Goal: Task Accomplishment & Management: Manage account settings

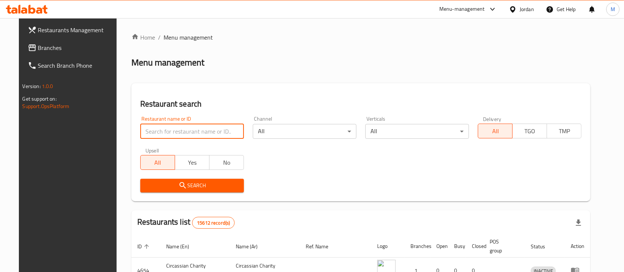
click at [193, 128] on input "search" at bounding box center [192, 131] width 104 height 15
click at [240, 97] on div "Restaurant search Restaurant name or ID Restaurant name or ID Channel All ​ Ver…" at bounding box center [361, 142] width 460 height 118
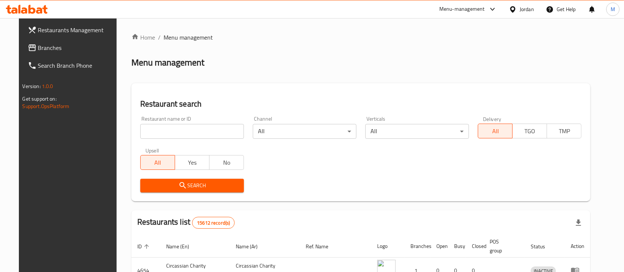
click at [177, 123] on div "Restaurant name or ID Restaurant name or ID" at bounding box center [192, 127] width 104 height 23
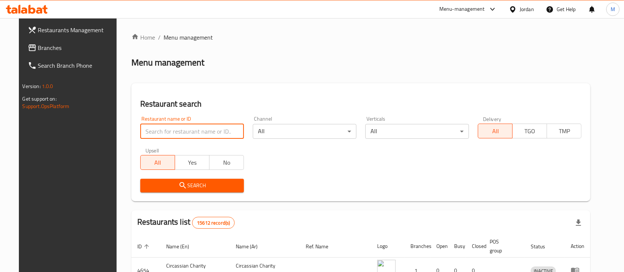
click at [170, 128] on input "search" at bounding box center [192, 131] width 104 height 15
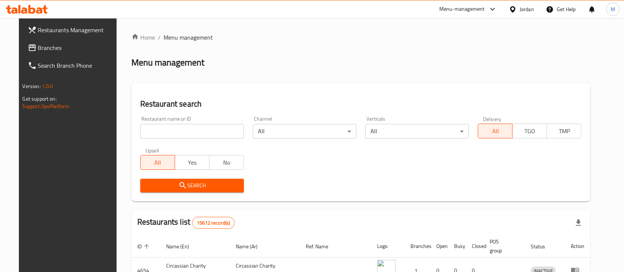
click at [242, 100] on h2 "Restaurant search" at bounding box center [361, 104] width 442 height 11
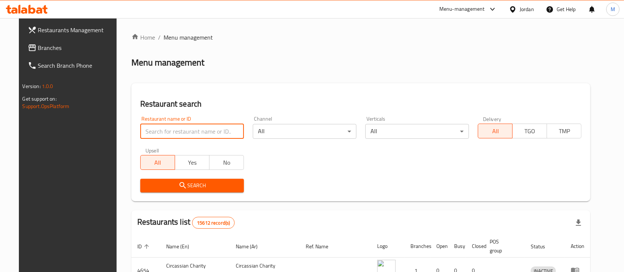
click at [164, 136] on input "search" at bounding box center [192, 131] width 104 height 15
type input ","
type input "[PERSON_NAME] roastery"
click button "Search" at bounding box center [192, 186] width 104 height 14
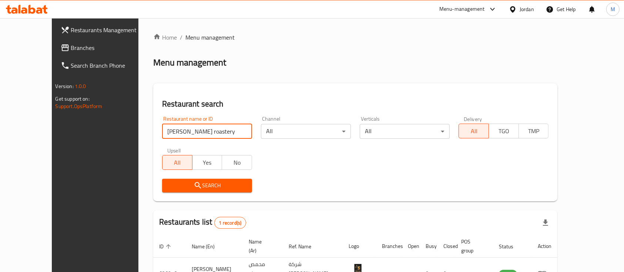
scroll to position [43, 0]
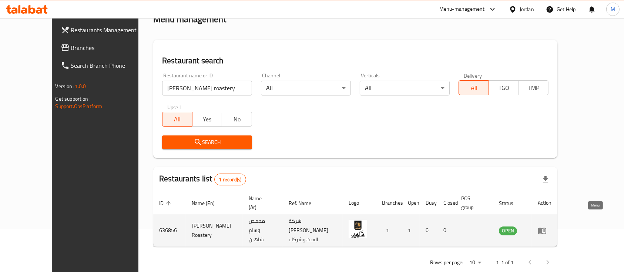
click at [547, 228] on icon "enhanced table" at bounding box center [542, 231] width 8 height 6
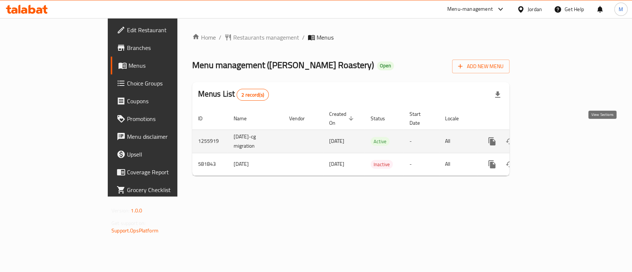
click at [550, 137] on icon "enhanced table" at bounding box center [545, 141] width 9 height 9
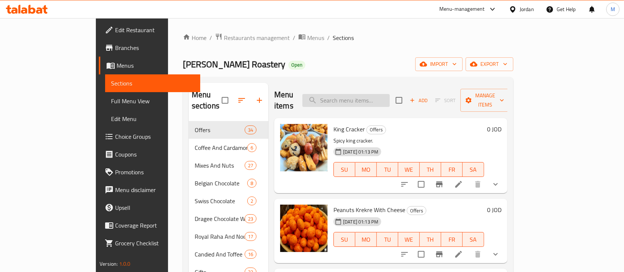
click at [376, 100] on input "search" at bounding box center [346, 100] width 87 height 13
type input "["
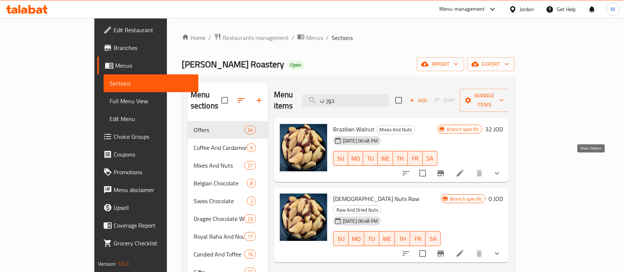
type input "جوز ب"
click at [502, 169] on icon "show more" at bounding box center [497, 173] width 9 height 9
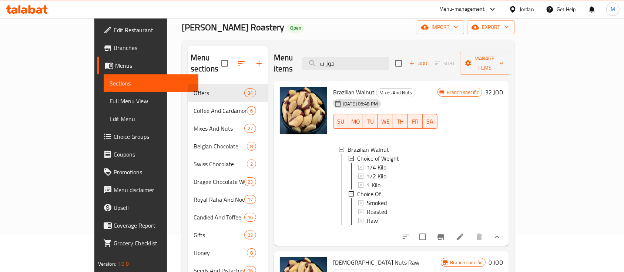
scroll to position [37, 0]
click at [502, 233] on icon "show more" at bounding box center [497, 236] width 9 height 9
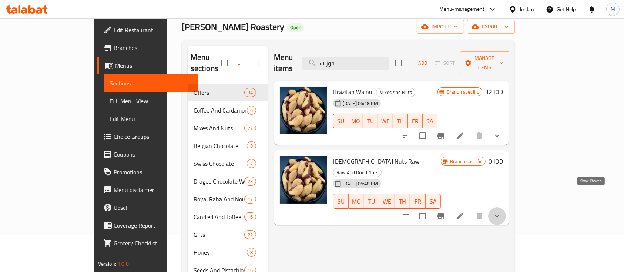
click at [502, 212] on icon "show more" at bounding box center [497, 216] width 9 height 9
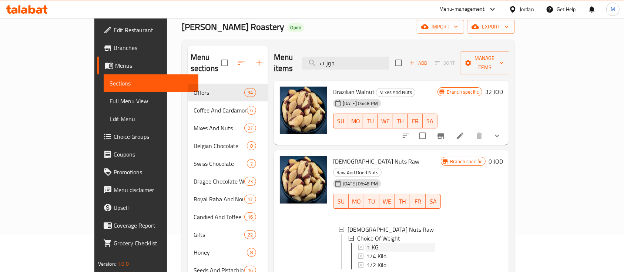
click at [379, 243] on div "1 KG" at bounding box center [401, 247] width 68 height 9
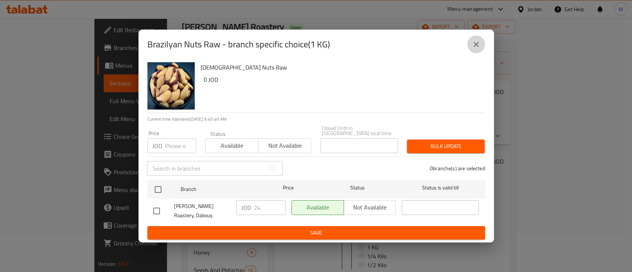
click at [478, 49] on icon "close" at bounding box center [476, 44] width 9 height 9
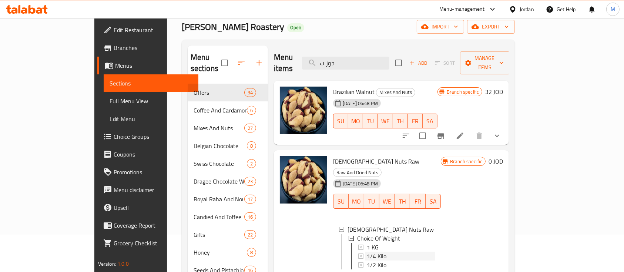
click at [399, 252] on div "1/4 Kilo" at bounding box center [401, 256] width 68 height 9
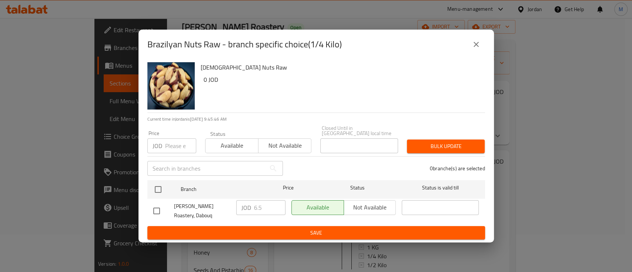
click at [475, 48] on icon "close" at bounding box center [476, 44] width 9 height 9
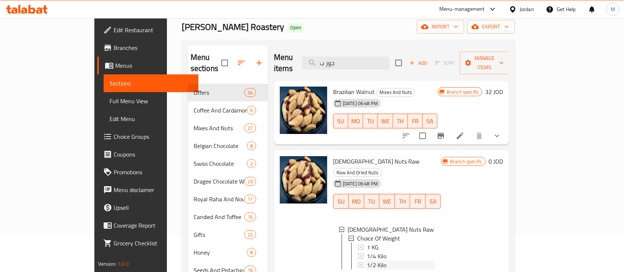
click at [421, 261] on div "1/2 Kilo" at bounding box center [401, 265] width 68 height 9
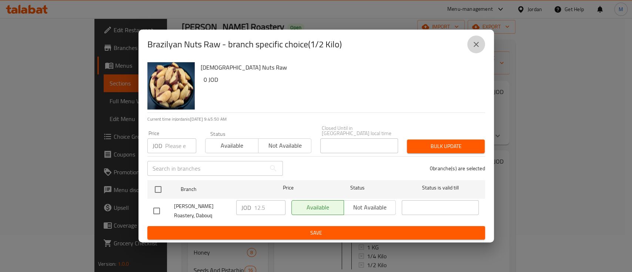
click at [476, 47] on icon "close" at bounding box center [476, 44] width 5 height 5
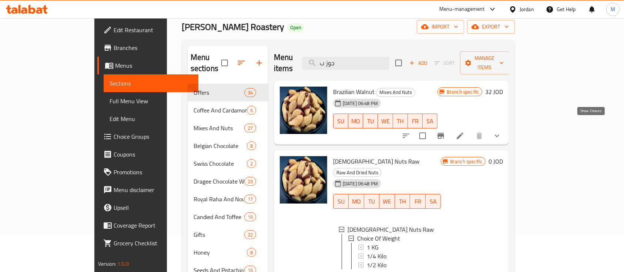
click at [502, 131] on icon "show more" at bounding box center [497, 135] width 9 height 9
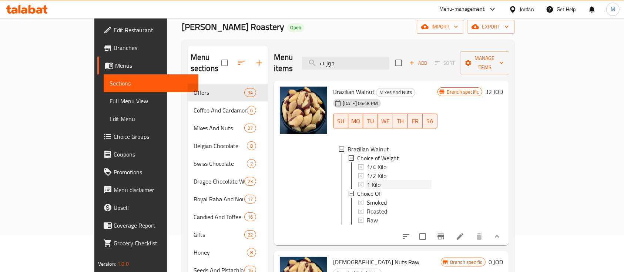
click at [403, 180] on div "1 Kilo" at bounding box center [399, 184] width 65 height 9
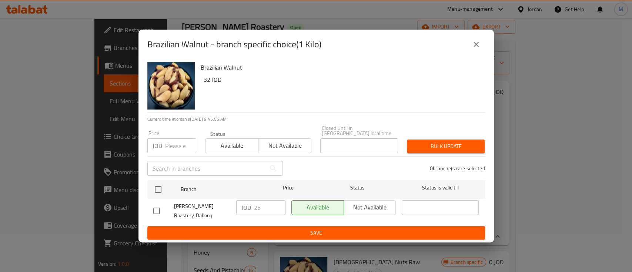
click at [481, 47] on button "close" at bounding box center [476, 45] width 18 height 18
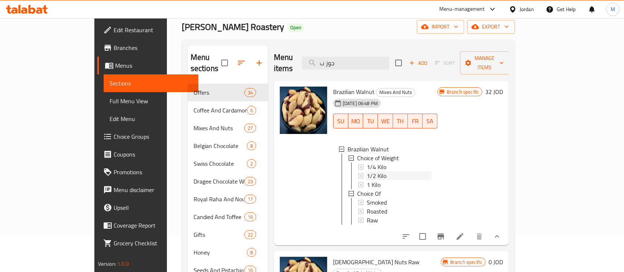
click at [382, 171] on div "1/2 Kilo" at bounding box center [399, 175] width 65 height 9
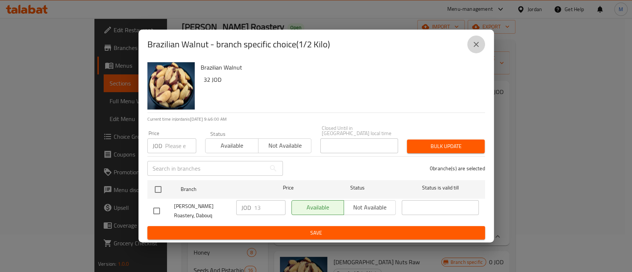
click at [475, 49] on icon "close" at bounding box center [476, 44] width 9 height 9
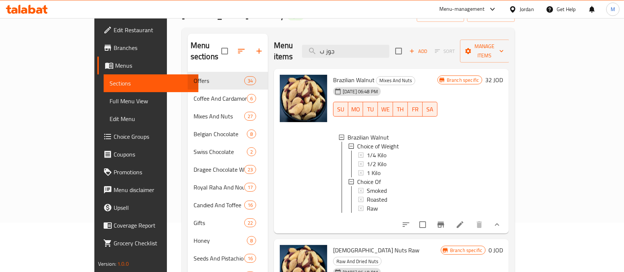
scroll to position [53, 0]
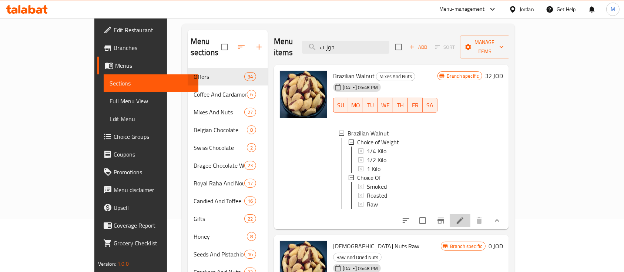
click at [471, 218] on li at bounding box center [460, 220] width 21 height 13
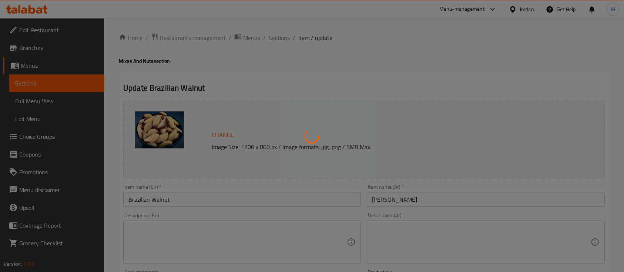
type input "اختيارك من :"
type input "1"
type input "اختيارك من"
type input "1"
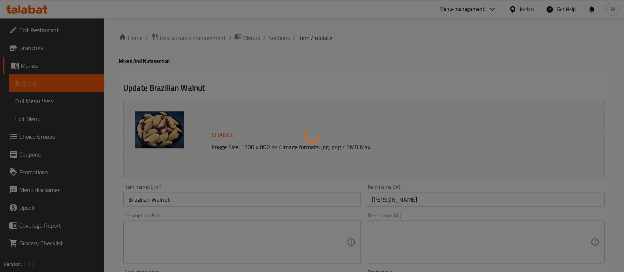
type input "1"
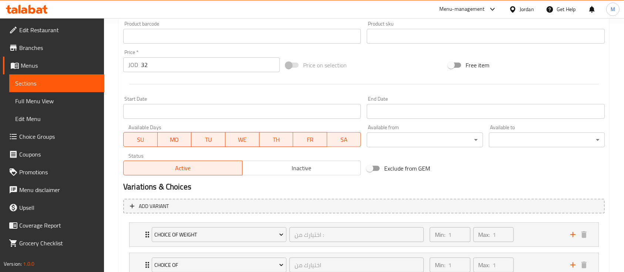
scroll to position [304, 0]
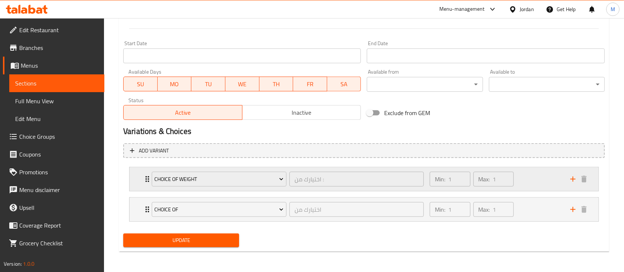
click at [135, 181] on div "Choice of Weight اختيارك من : ​ Min: 1 ​ Max: 1 ​" at bounding box center [364, 179] width 469 height 24
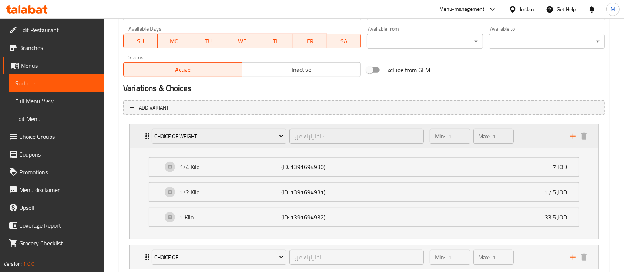
scroll to position [351, 0]
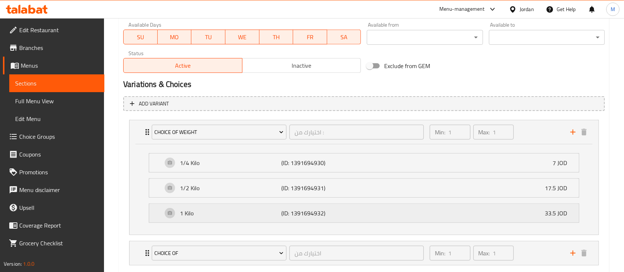
click at [367, 216] on div "1 Kilo (ID: 1391694932) 33.5 JOD" at bounding box center [367, 213] width 408 height 19
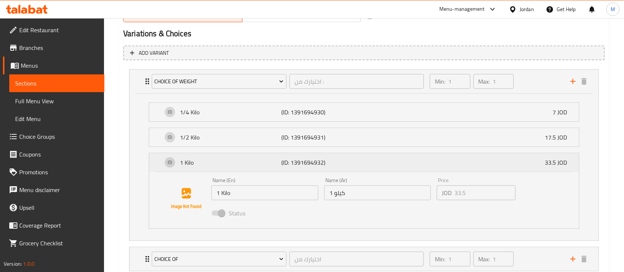
scroll to position [403, 0]
drag, startPoint x: 201, startPoint y: 125, endPoint x: 195, endPoint y: 134, distance: 11.2
click at [195, 134] on div "Choice of Weight اختيارك من : ​ Min: 1 ​ Max: 1 ​ 1/4 Kilo (ID: 1391694930) 7 J…" at bounding box center [364, 169] width 482 height 208
click at [214, 144] on div "1/2 Kilo (ID: 1391694931) 17.5 JOD" at bounding box center [367, 136] width 408 height 19
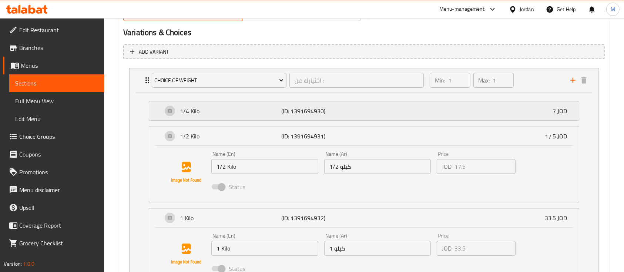
click at [245, 118] on div "1/4 Kilo (ID: 1391694930) 7 JOD" at bounding box center [367, 111] width 408 height 19
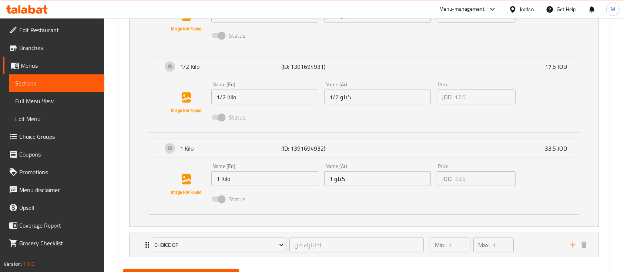
scroll to position [564, 0]
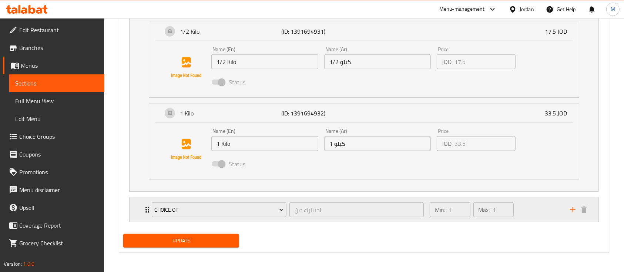
click at [142, 220] on div "Choice Of اختيارك من ​ Min: 1 ​ Max: 1 ​" at bounding box center [364, 210] width 469 height 24
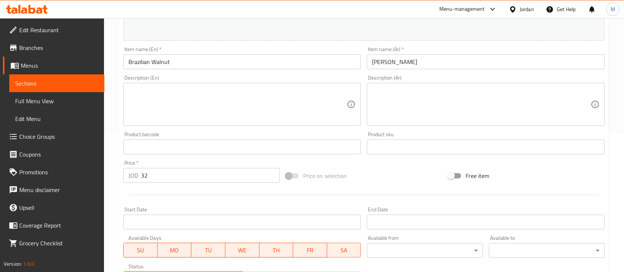
scroll to position [0, 0]
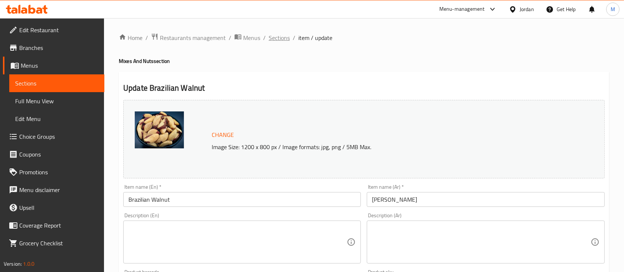
click at [286, 38] on span "Sections" at bounding box center [279, 37] width 21 height 9
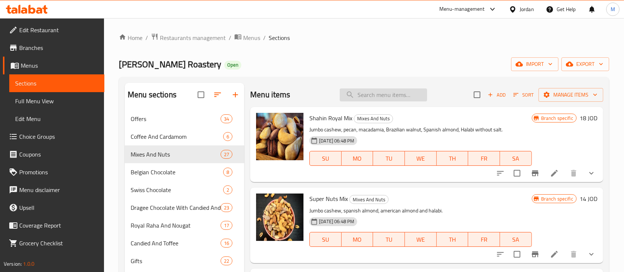
click at [374, 89] on input "search" at bounding box center [383, 95] width 87 height 13
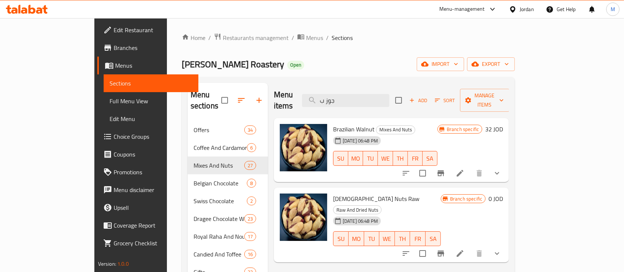
type input "جوز ب"
click at [502, 169] on icon "show more" at bounding box center [497, 173] width 9 height 9
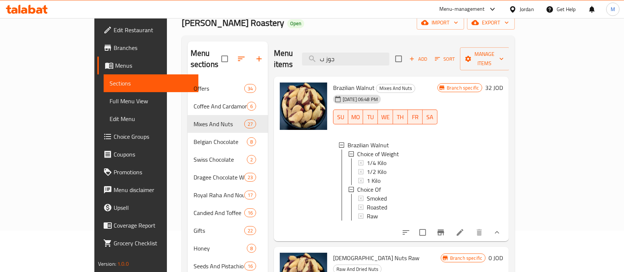
scroll to position [43, 0]
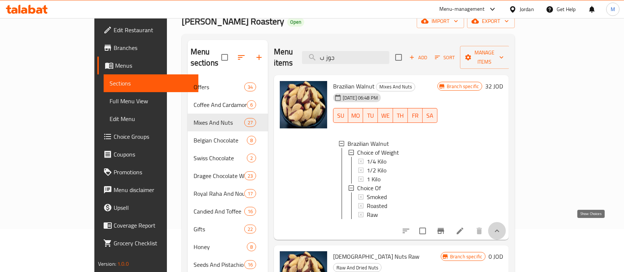
click at [500, 230] on icon "show more" at bounding box center [497, 231] width 4 height 3
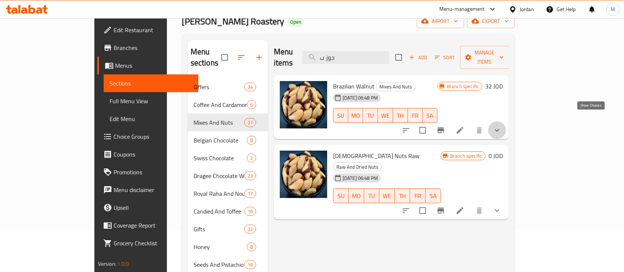
click at [502, 126] on icon "show more" at bounding box center [497, 130] width 9 height 9
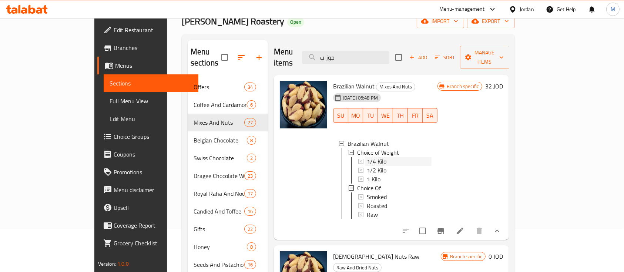
click at [432, 157] on div "1/4 Kilo" at bounding box center [399, 161] width 65 height 9
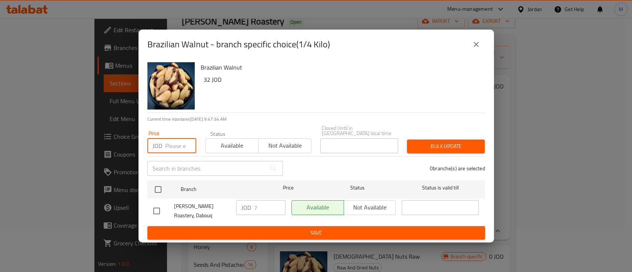
click at [176, 144] on input "number" at bounding box center [180, 145] width 31 height 15
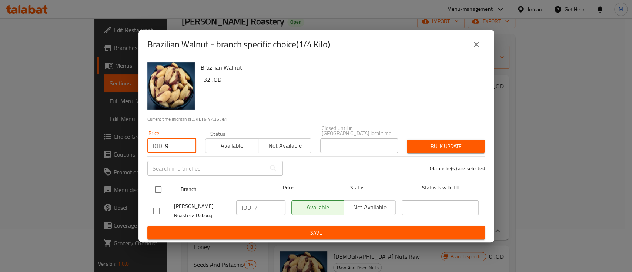
type input "9"
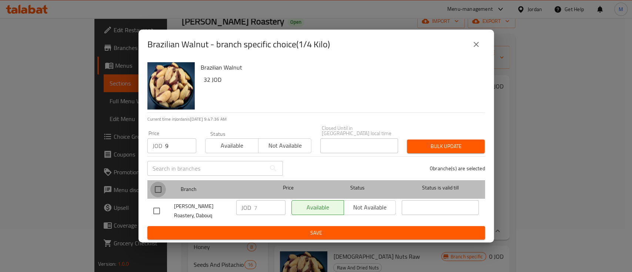
click at [157, 187] on input "checkbox" at bounding box center [158, 190] width 16 height 16
checkbox input "true"
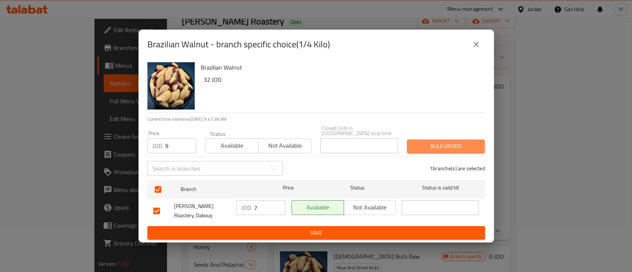
click at [434, 150] on button "Bulk update" at bounding box center [446, 147] width 78 height 14
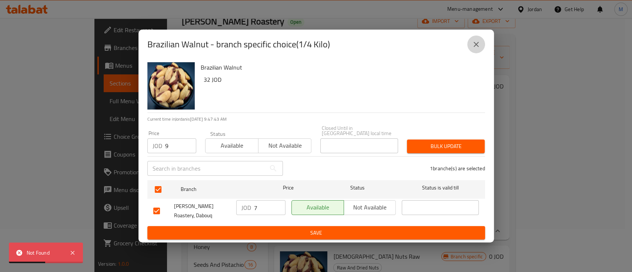
click at [476, 42] on button "close" at bounding box center [476, 45] width 18 height 18
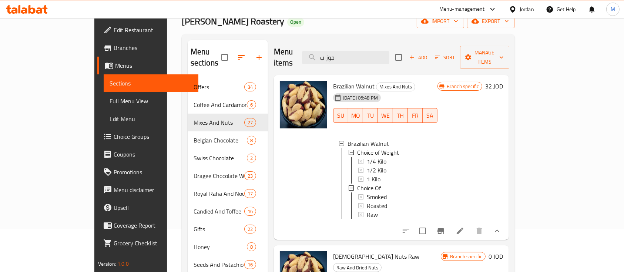
scroll to position [39, 0]
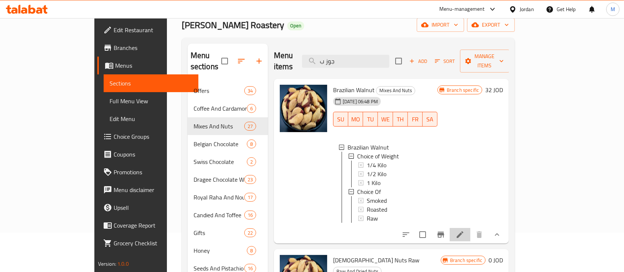
click at [471, 228] on li at bounding box center [460, 234] width 21 height 13
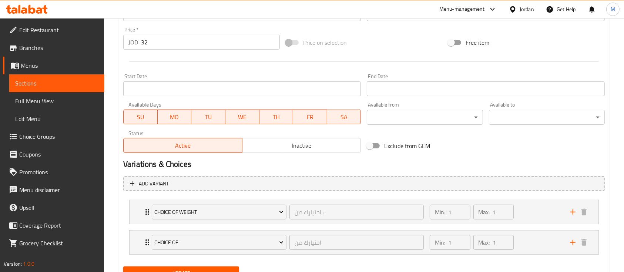
scroll to position [304, 0]
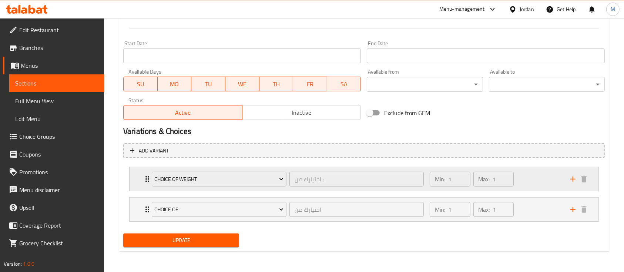
click at [137, 184] on div "Choice of Weight اختيارك من : ​ Min: 1 ​ Max: 1 ​" at bounding box center [364, 179] width 469 height 24
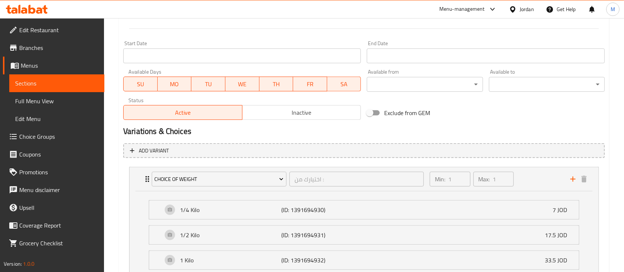
scroll to position [0, 0]
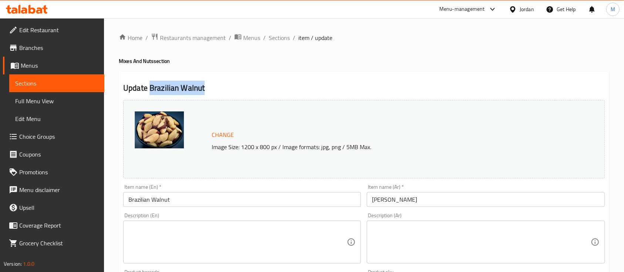
drag, startPoint x: 150, startPoint y: 89, endPoint x: 231, endPoint y: 93, distance: 81.2
click at [231, 93] on h2 "Update Brazilian Walnut" at bounding box center [364, 88] width 482 height 11
copy h2 "Brazilian Walnut"
click at [281, 33] on span "Sections" at bounding box center [279, 37] width 21 height 9
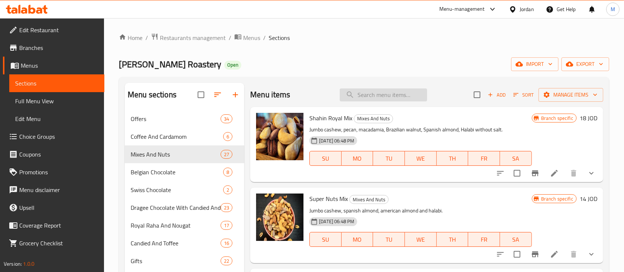
click at [367, 99] on input "search" at bounding box center [383, 95] width 87 height 13
type input "f"
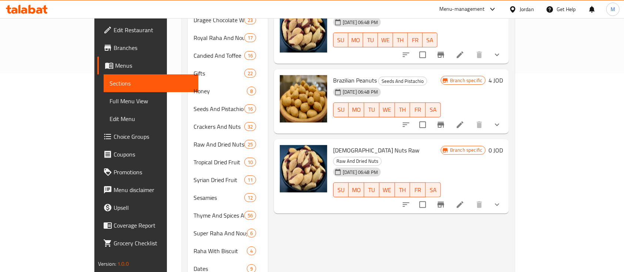
scroll to position [199, 0]
type input "برازي"
click at [465, 200] on icon at bounding box center [460, 204] width 9 height 9
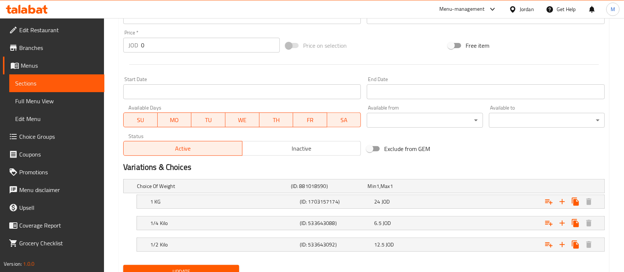
scroll to position [299, 0]
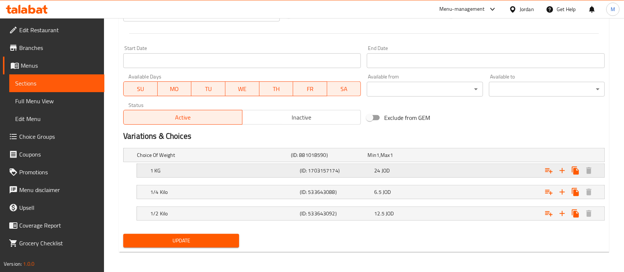
click at [421, 173] on div "24 JOD" at bounding box center [410, 170] width 72 height 7
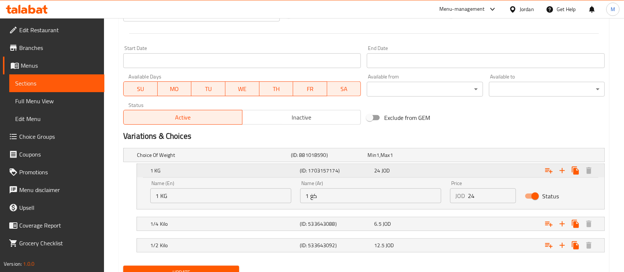
click at [421, 173] on div "24 JOD" at bounding box center [410, 170] width 72 height 7
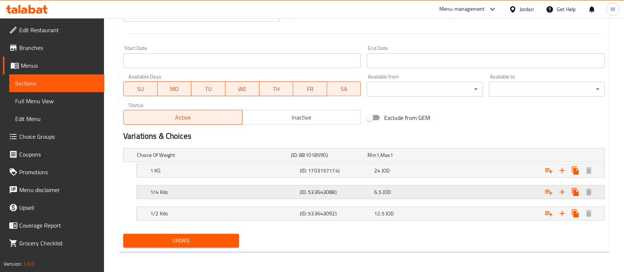
click at [391, 192] on div "6.5 JOD" at bounding box center [410, 191] width 72 height 7
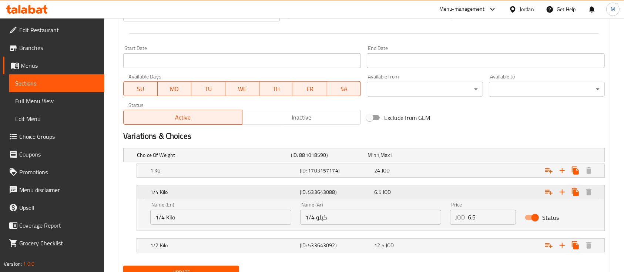
click at [391, 192] on div "6.5 JOD" at bounding box center [410, 191] width 72 height 7
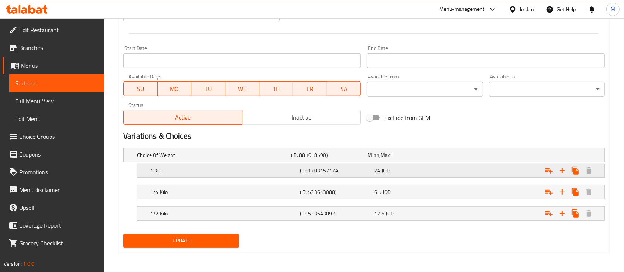
click at [394, 163] on div "1 KG (ID: 1703157174) 24 JOD" at bounding box center [373, 171] width 448 height 16
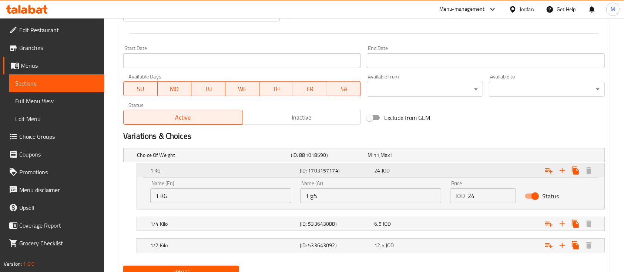
click at [394, 163] on div "1 KG (ID: 1703157174) 24 JOD" at bounding box center [373, 171] width 448 height 16
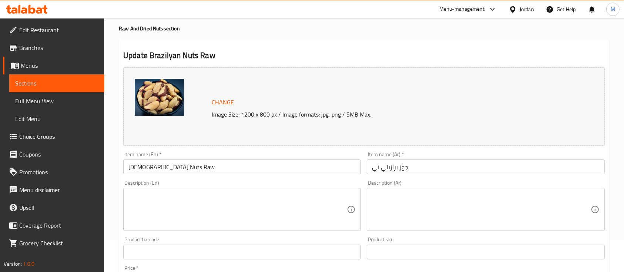
scroll to position [0, 0]
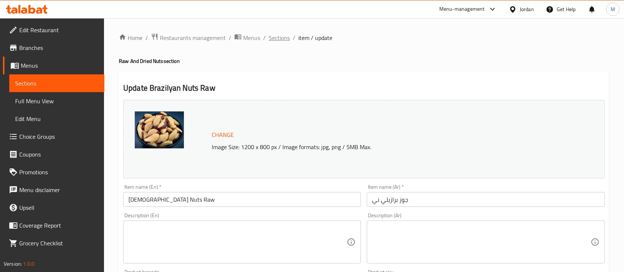
click at [284, 37] on span "Sections" at bounding box center [279, 37] width 21 height 9
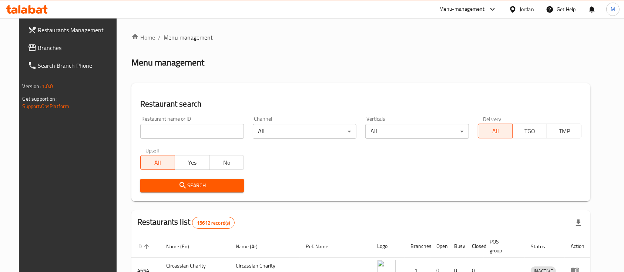
click at [178, 135] on input "search" at bounding box center [192, 131] width 104 height 15
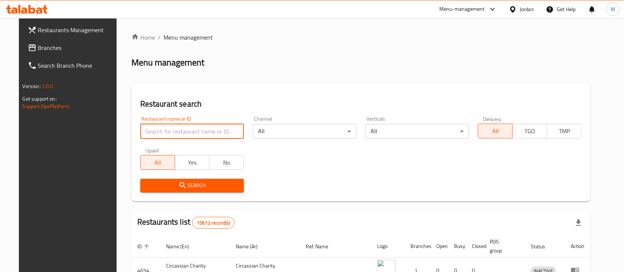
click at [257, 105] on h2 "Restaurant search" at bounding box center [361, 104] width 442 height 11
drag, startPoint x: 156, startPoint y: 135, endPoint x: 161, endPoint y: 129, distance: 7.9
click at [161, 129] on input "search" at bounding box center [192, 131] width 104 height 15
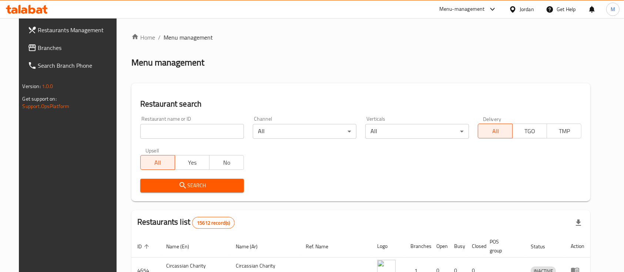
click at [228, 90] on div "Restaurant search Restaurant name or ID Restaurant name or ID Channel All ​ Ver…" at bounding box center [361, 142] width 460 height 118
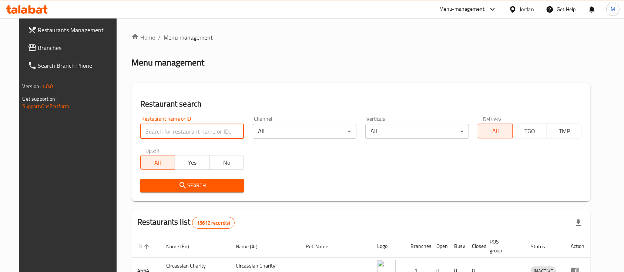
click at [185, 130] on input "search" at bounding box center [192, 131] width 104 height 15
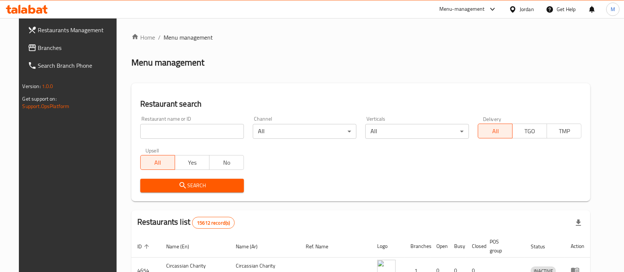
click at [224, 115] on div "Restaurant name or ID Restaurant name or ID" at bounding box center [192, 127] width 113 height 31
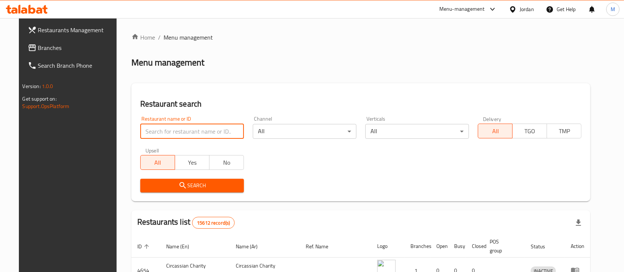
click at [181, 137] on input "search" at bounding box center [192, 131] width 104 height 15
type input "ص"
type input "[PERSON_NAME] roastery"
click button "Search" at bounding box center [192, 186] width 104 height 14
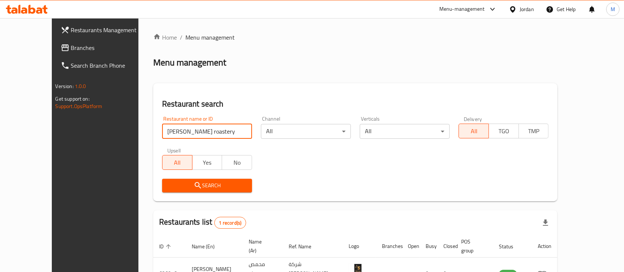
scroll to position [43, 0]
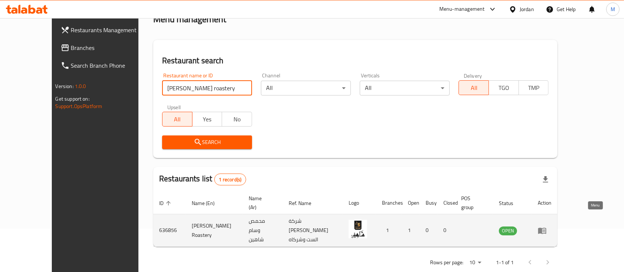
click at [547, 228] on icon "enhanced table" at bounding box center [542, 231] width 8 height 6
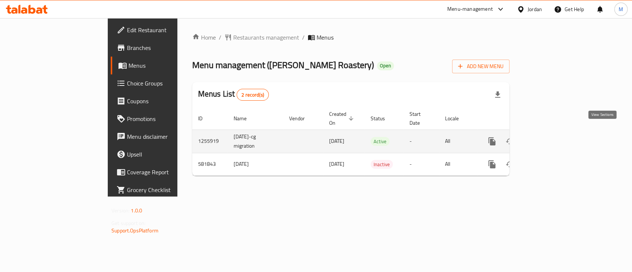
click at [554, 138] on link "enhanced table" at bounding box center [546, 142] width 18 height 18
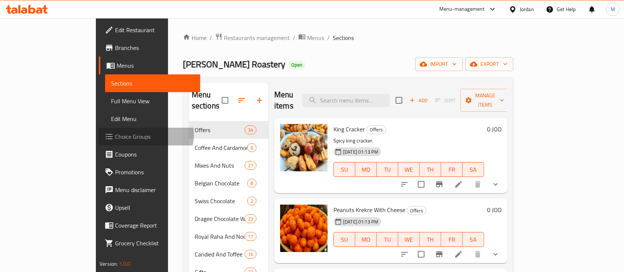
click at [115, 135] on span "Choice Groups" at bounding box center [154, 136] width 79 height 9
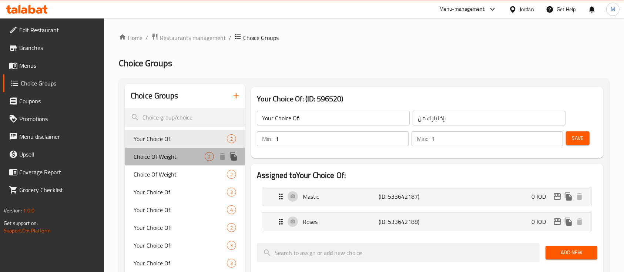
click at [162, 161] on span "Choice Of Weight" at bounding box center [169, 156] width 71 height 9
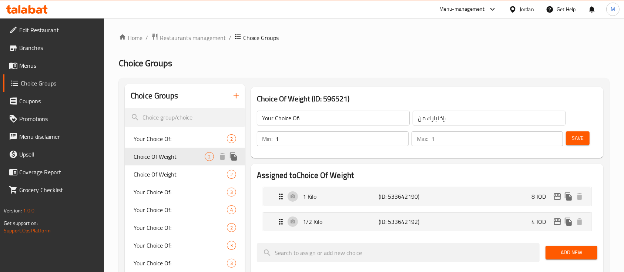
type input "Choice Of Weight"
type input "اختيارك من الوزن"
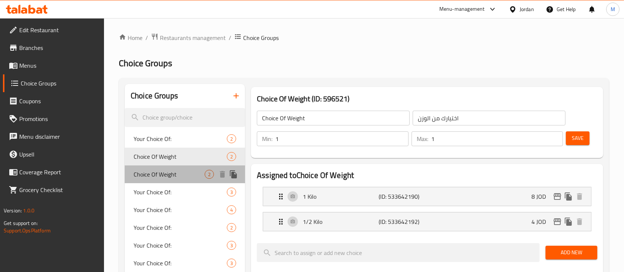
click at [180, 182] on div "Choice Of Weight 2" at bounding box center [185, 175] width 120 height 18
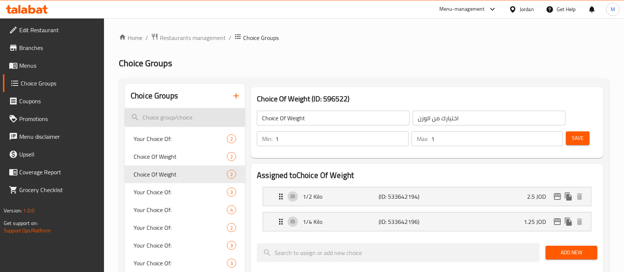
click at [192, 111] on input "search" at bounding box center [185, 117] width 120 height 19
paste input "Brazilian Walnut"
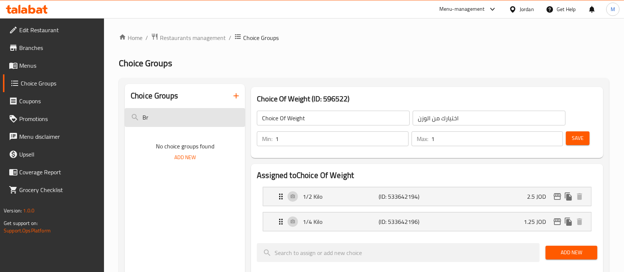
type input "B"
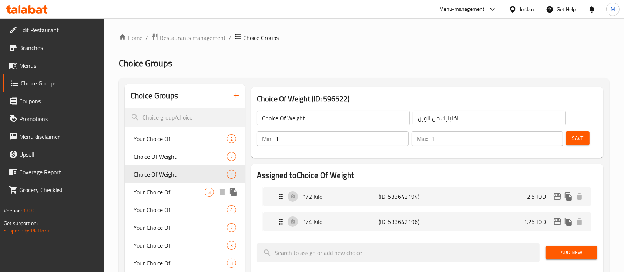
click at [159, 197] on div "Your Choice Of: 3" at bounding box center [185, 192] width 120 height 18
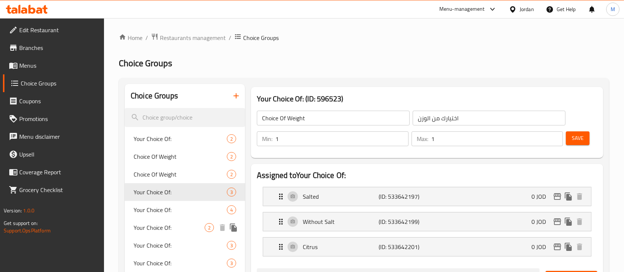
type input "Your Choice Of:"
type input "إختيارك من:"
click at [168, 120] on input "search" at bounding box center [185, 117] width 120 height 19
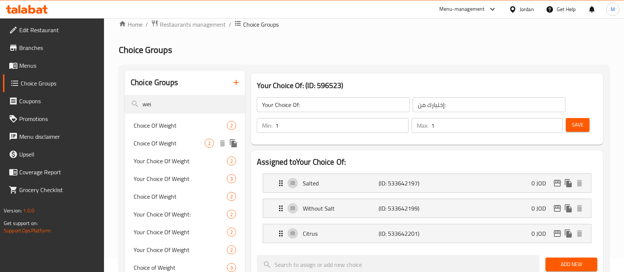
scroll to position [16, 0]
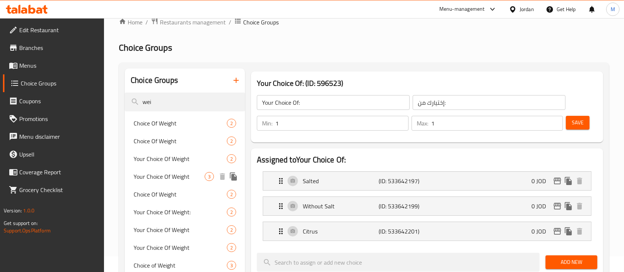
type input "wei"
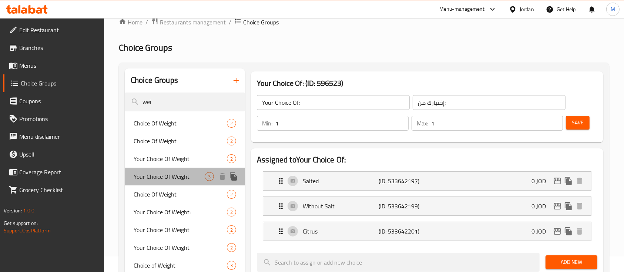
click at [184, 182] on div "Your Choice Of Weight 3" at bounding box center [185, 177] width 120 height 18
type input "Your Choice Of Weight"
type input "إختيارك من الوزن"
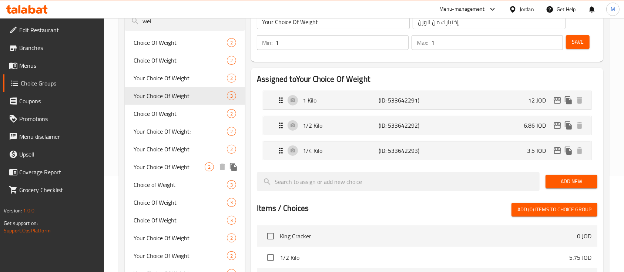
scroll to position [97, 0]
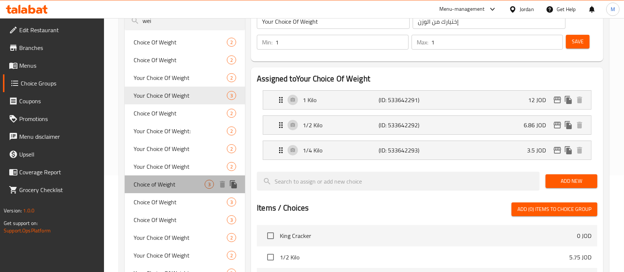
click at [164, 187] on span "Choice of Weight" at bounding box center [169, 184] width 71 height 9
type input "Choice of Weight"
type input "اختيارك من :"
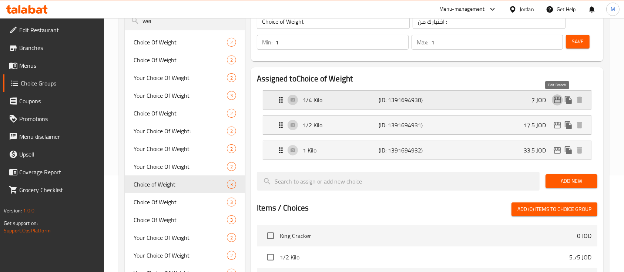
click at [560, 99] on icon "edit" at bounding box center [557, 100] width 9 height 9
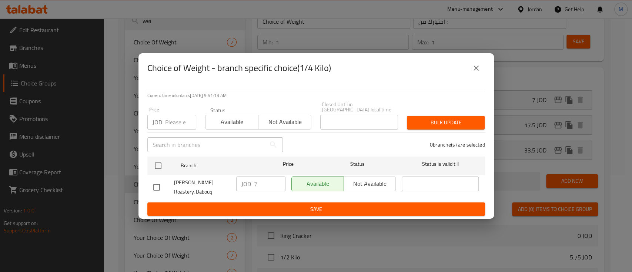
click at [481, 76] on div "Choice of Weight - branch specific choice(1/4 Kilo)" at bounding box center [316, 68] width 338 height 18
click at [478, 71] on icon "close" at bounding box center [476, 68] width 5 height 5
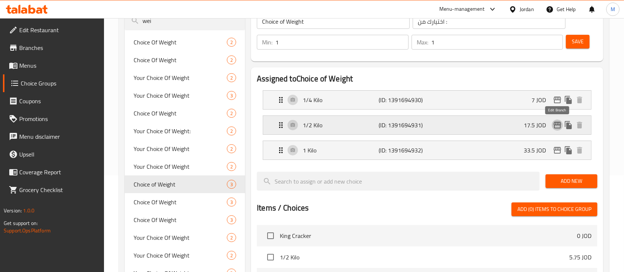
click at [557, 124] on icon "edit" at bounding box center [557, 125] width 7 height 7
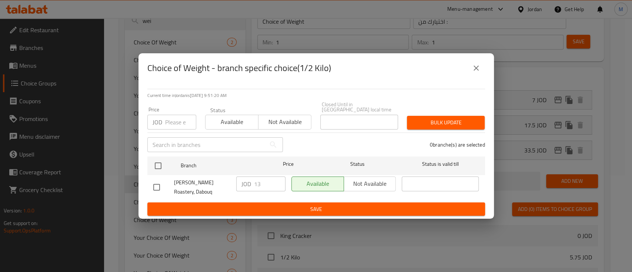
click at [530, 93] on div "Choice of Weight - branch specific choice(1/2 Kilo) Current time in Jordan is 1…" at bounding box center [316, 136] width 632 height 272
click at [480, 68] on icon "close" at bounding box center [476, 68] width 9 height 9
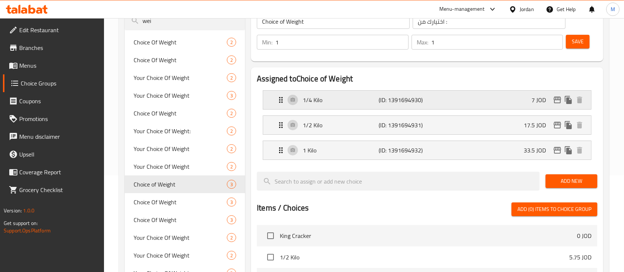
click at [534, 99] on p "7 JOD" at bounding box center [542, 100] width 20 height 9
click at [535, 108] on div "1/4 Kilo (ID: 1391694930) 7 JOD" at bounding box center [430, 100] width 306 height 19
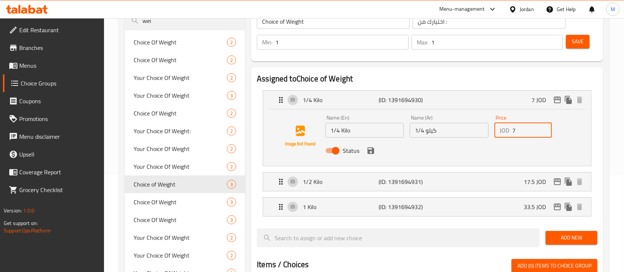
drag, startPoint x: 519, startPoint y: 134, endPoint x: 502, endPoint y: 137, distance: 17.1
click at [502, 137] on div "JOD 7 Price" at bounding box center [523, 130] width 57 height 15
click at [368, 150] on icon "save" at bounding box center [371, 150] width 7 height 7
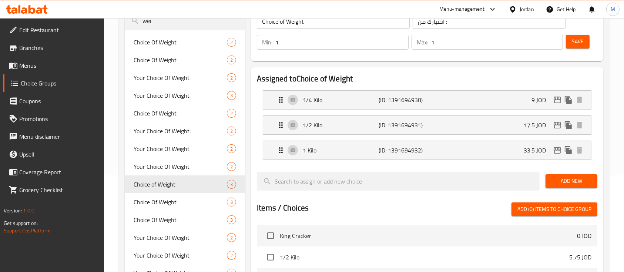
type input "9"
click at [555, 97] on icon "edit" at bounding box center [557, 100] width 7 height 7
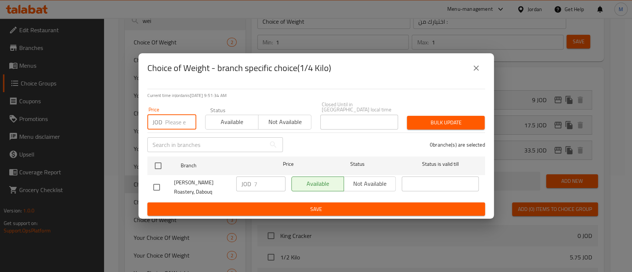
click at [166, 117] on input "number" at bounding box center [180, 122] width 31 height 15
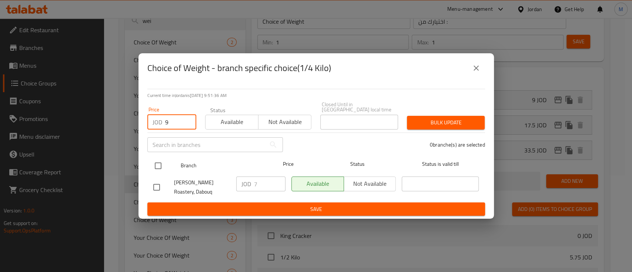
type input "9"
click at [158, 162] on input "checkbox" at bounding box center [158, 166] width 16 height 16
checkbox input "true"
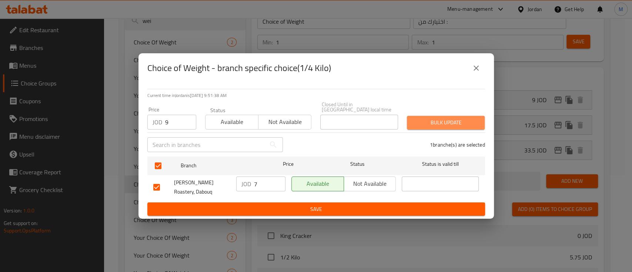
click at [458, 124] on span "Bulk update" at bounding box center [446, 122] width 66 height 9
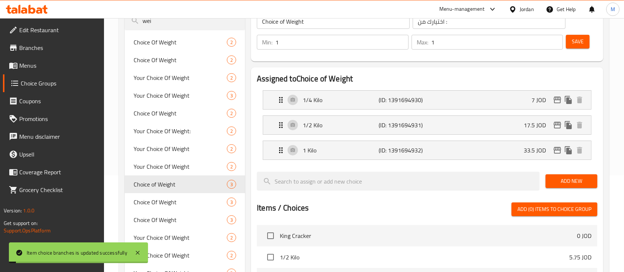
click at [501, 125] on div "1/2 Kilo (ID: 1391694931) 17.5 JOD" at bounding box center [430, 125] width 306 height 19
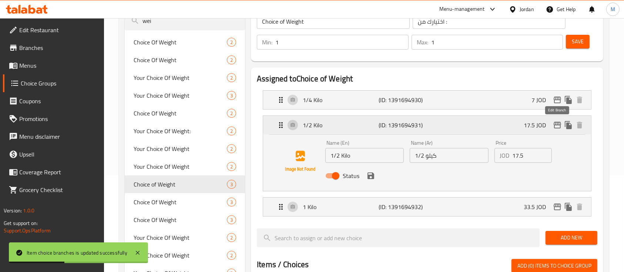
click at [557, 124] on icon "edit" at bounding box center [557, 125] width 9 height 9
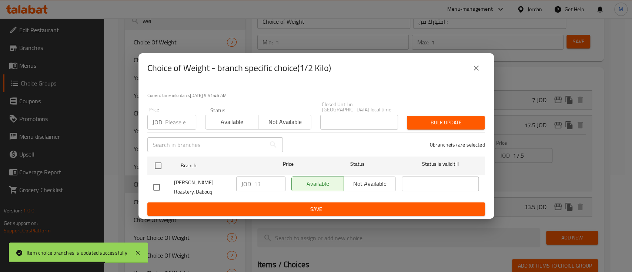
click at [176, 120] on input "number" at bounding box center [180, 122] width 31 height 15
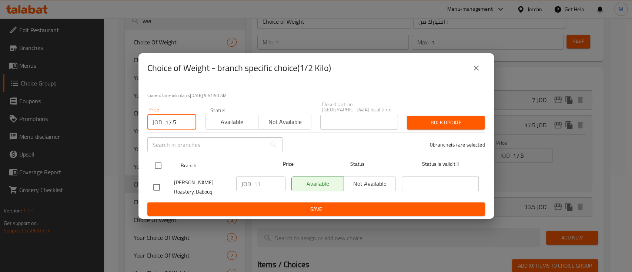
type input "17.5"
click at [157, 164] on input "checkbox" at bounding box center [158, 166] width 16 height 16
checkbox input "true"
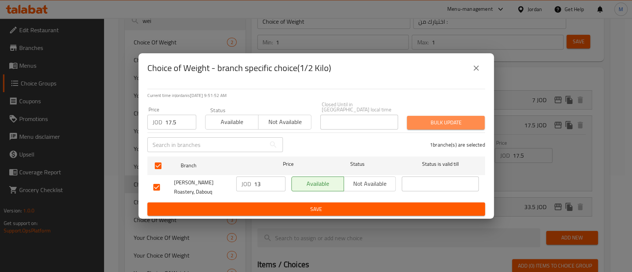
click at [458, 119] on span "Bulk update" at bounding box center [446, 122] width 66 height 9
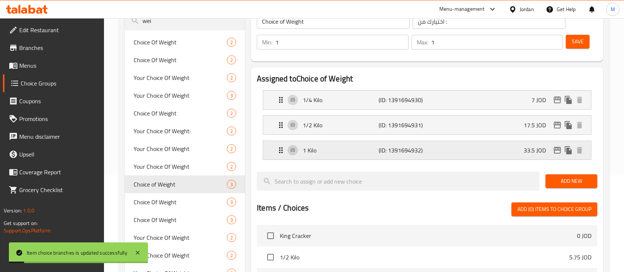
click at [504, 145] on div "1 Kilo (ID: 1391694932) 33.5 JOD" at bounding box center [430, 150] width 306 height 19
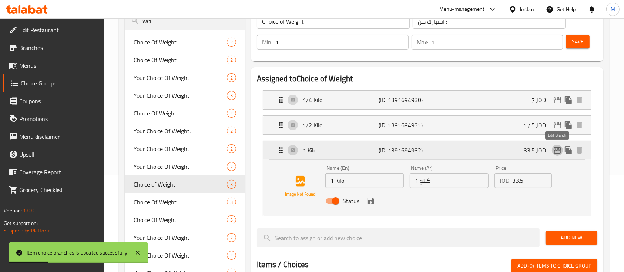
click at [559, 150] on icon "edit" at bounding box center [557, 150] width 7 height 7
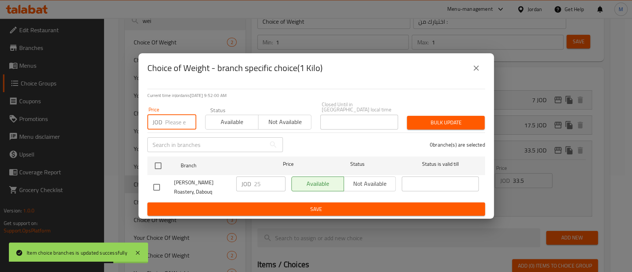
click at [176, 123] on input "number" at bounding box center [180, 122] width 31 height 15
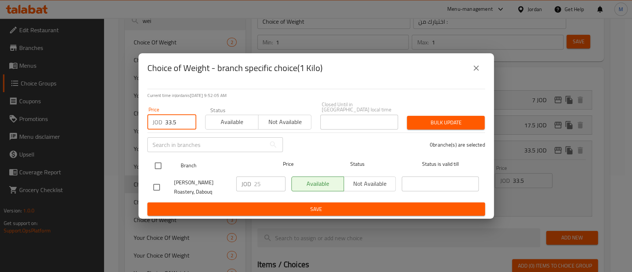
type input "33.5"
click at [158, 160] on input "checkbox" at bounding box center [158, 166] width 16 height 16
checkbox input "true"
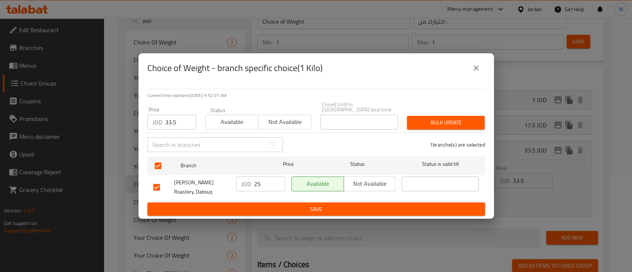
click at [443, 118] on span "Bulk update" at bounding box center [446, 122] width 66 height 9
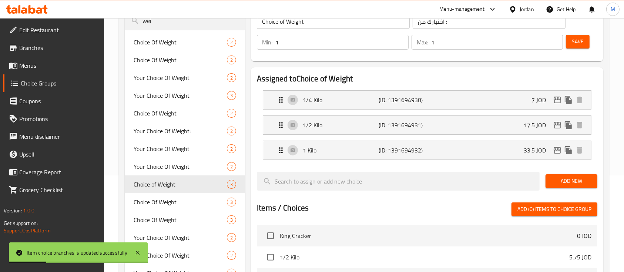
click at [570, 46] on button "Save" at bounding box center [578, 42] width 24 height 14
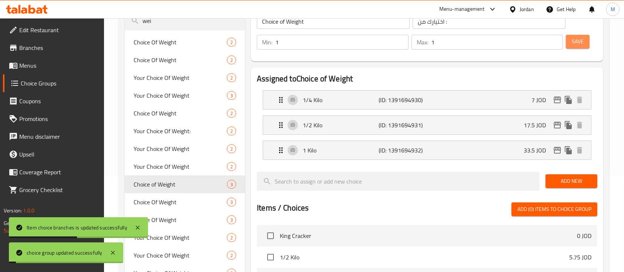
click at [570, 46] on button "Save" at bounding box center [578, 42] width 24 height 14
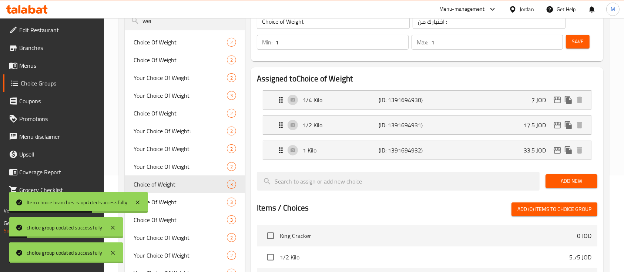
click at [525, 97] on div at bounding box center [312, 136] width 624 height 272
click at [525, 97] on div "1/4 Kilo (ID: 1391694930) 7 JOD" at bounding box center [430, 100] width 306 height 19
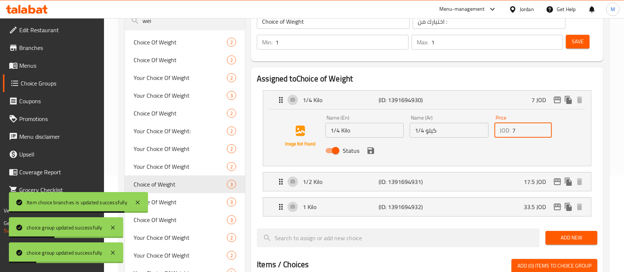
drag, startPoint x: 519, startPoint y: 132, endPoint x: 513, endPoint y: 132, distance: 6.7
click at [513, 132] on input "7" at bounding box center [533, 130] width 40 height 15
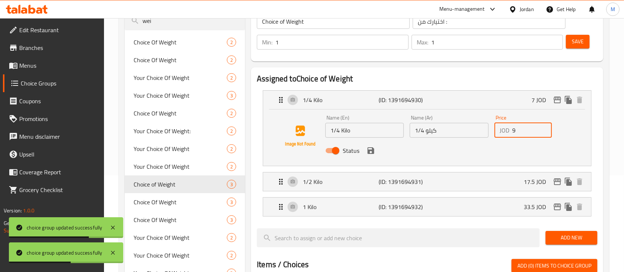
click at [373, 155] on div "Status" at bounding box center [450, 151] width 254 height 20
click at [370, 153] on icon "save" at bounding box center [371, 150] width 7 height 7
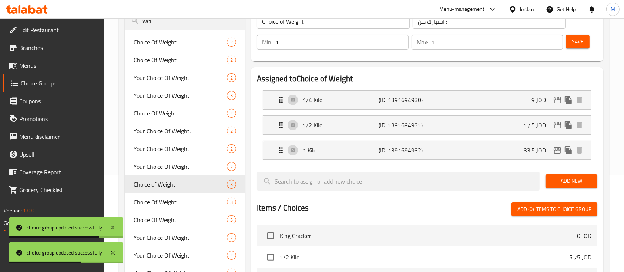
type input "9"
click at [579, 37] on span "Save" at bounding box center [578, 41] width 12 height 9
click at [557, 97] on icon "edit" at bounding box center [557, 100] width 7 height 7
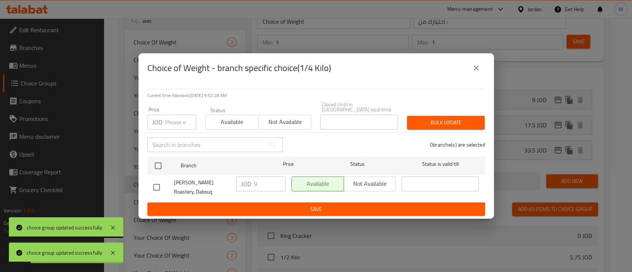
click at [479, 71] on icon "close" at bounding box center [476, 68] width 9 height 9
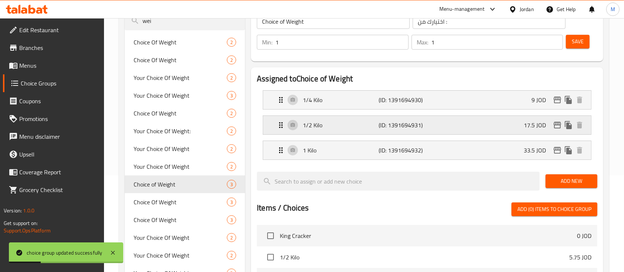
click at [556, 123] on icon "edit" at bounding box center [557, 125] width 7 height 7
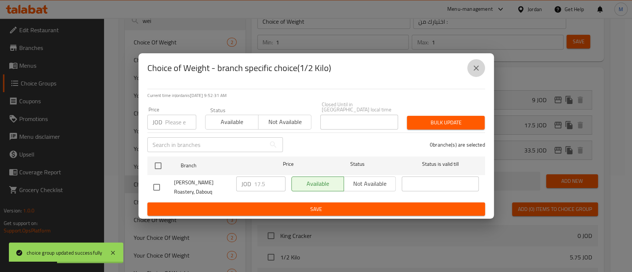
click at [472, 68] on icon "close" at bounding box center [476, 68] width 9 height 9
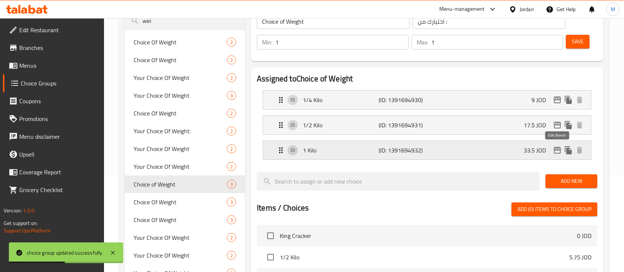
click at [555, 146] on icon "edit" at bounding box center [557, 150] width 9 height 9
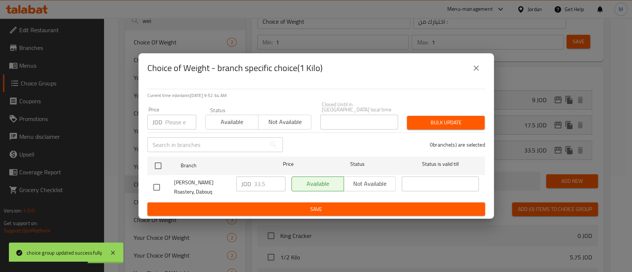
click at [479, 67] on icon "close" at bounding box center [476, 68] width 9 height 9
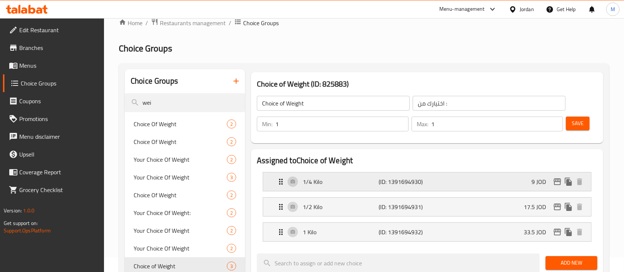
scroll to position [0, 0]
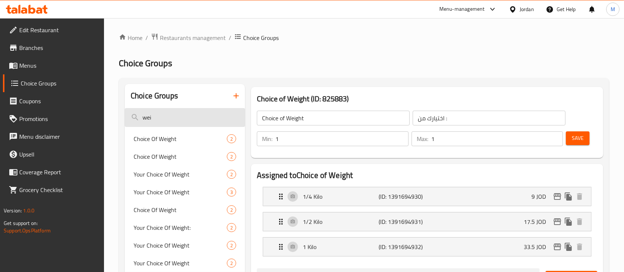
click at [176, 118] on input "wei" at bounding box center [185, 117] width 120 height 19
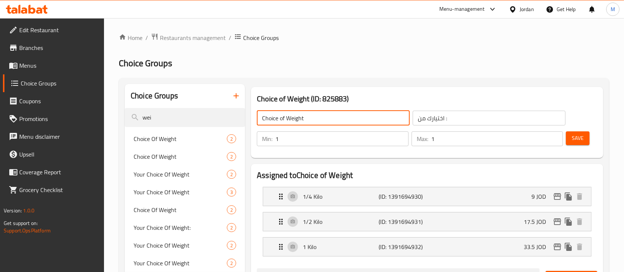
drag, startPoint x: 322, startPoint y: 119, endPoint x: 225, endPoint y: 132, distance: 97.6
paste input "Brazilian Walnut"
type input "Brazilian Walnut"
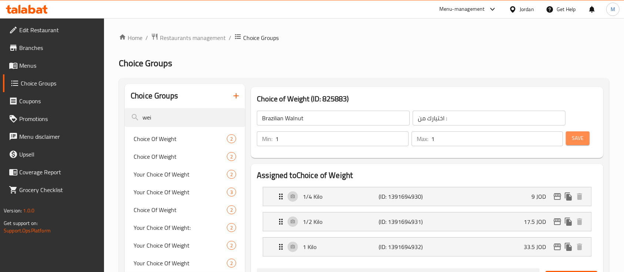
click at [569, 135] on button "Save" at bounding box center [578, 138] width 24 height 14
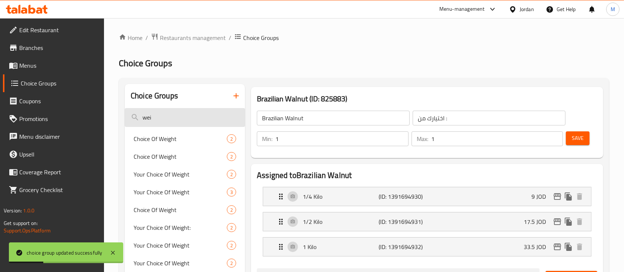
click at [187, 126] on input "wei" at bounding box center [185, 117] width 120 height 19
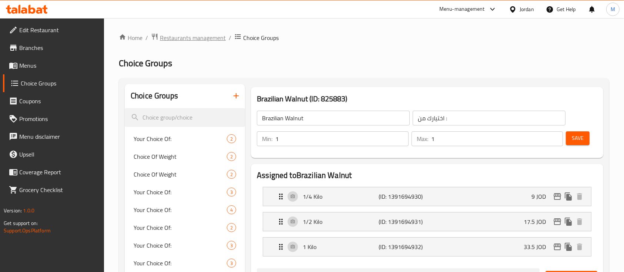
click at [191, 39] on span "Restaurants management" at bounding box center [193, 37] width 66 height 9
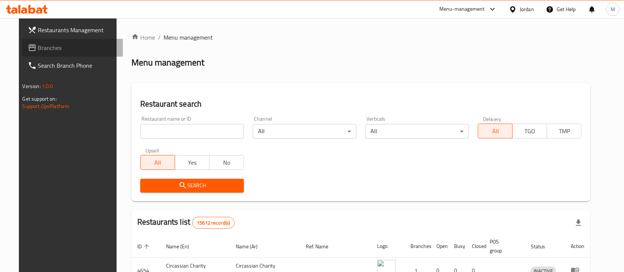
click at [48, 47] on span "Branches" at bounding box center [77, 47] width 79 height 9
